Goal: Task Accomplishment & Management: Manage account settings

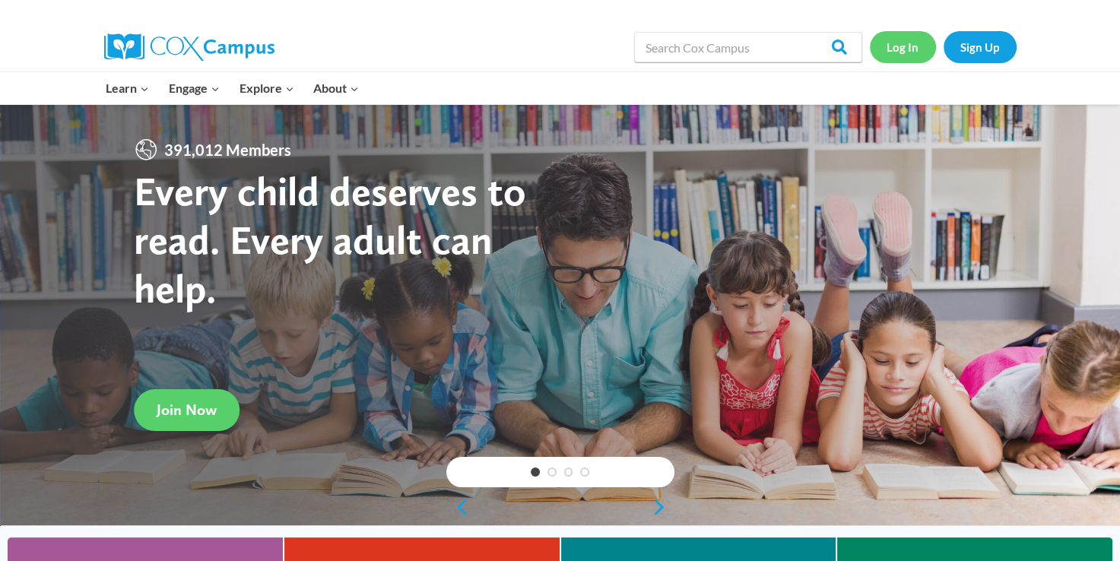
click at [900, 42] on link "Log In" at bounding box center [903, 46] width 66 height 31
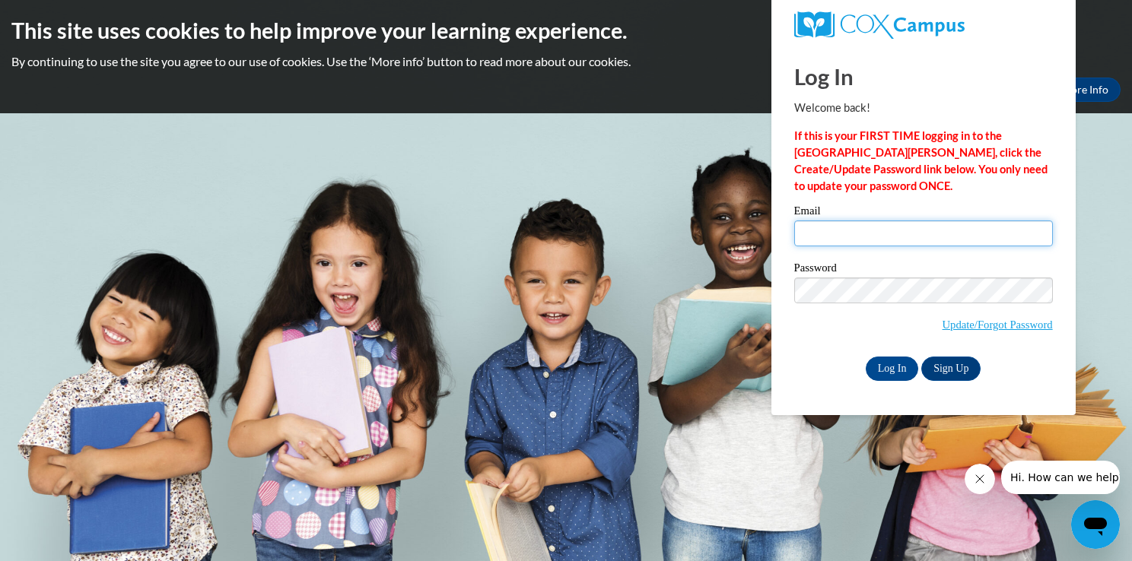
click at [837, 236] on input "Email" at bounding box center [923, 234] width 259 height 26
click at [721, 178] on body "This site uses cookies to help improve your learning experience. By continuing …" at bounding box center [566, 280] width 1132 height 561
